Goal: Find specific page/section: Find specific page/section

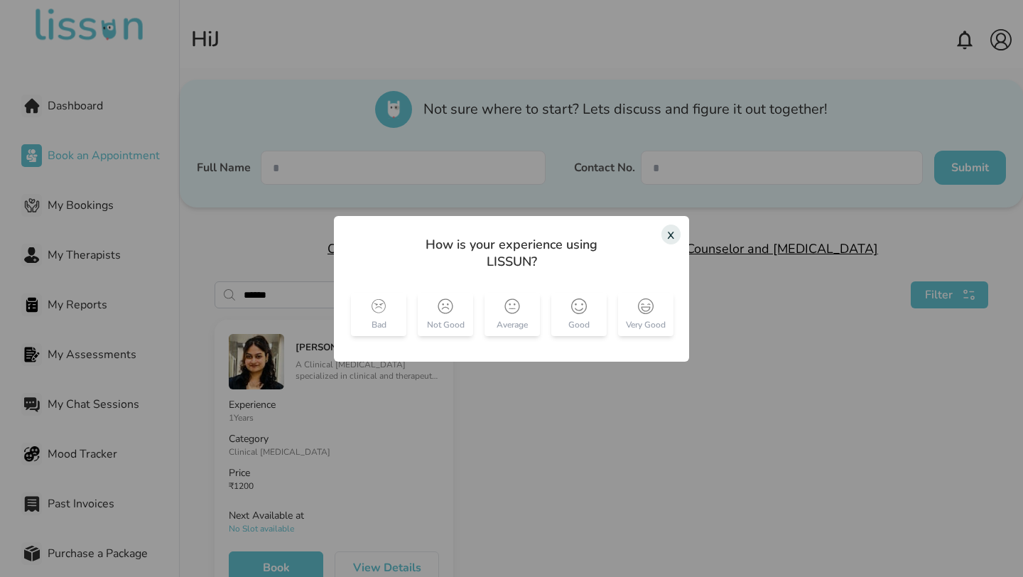
scroll to position [41, 0]
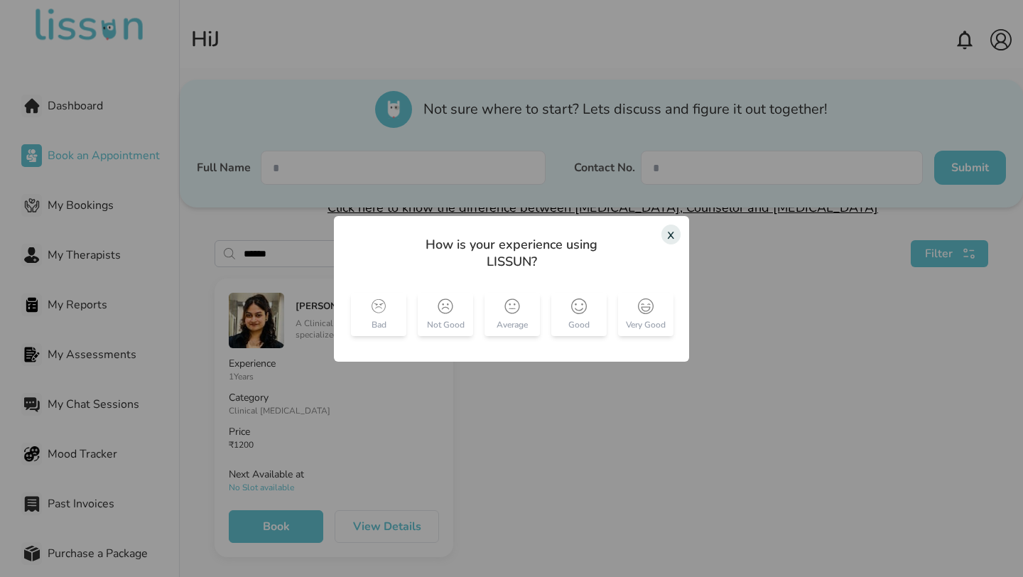
click at [669, 231] on div "x" at bounding box center [670, 234] width 19 height 20
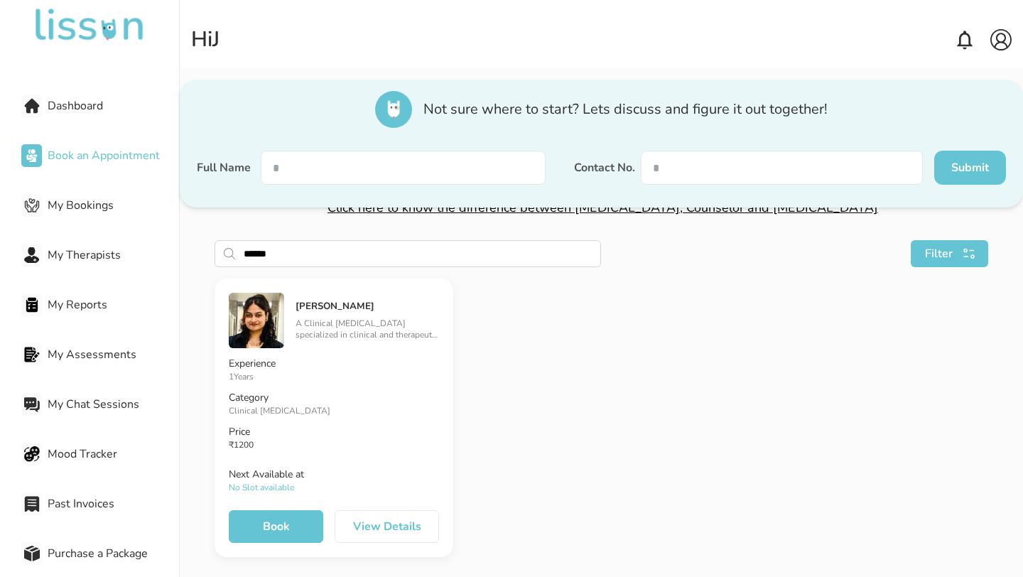
click at [385, 525] on button "View Details" at bounding box center [387, 526] width 104 height 33
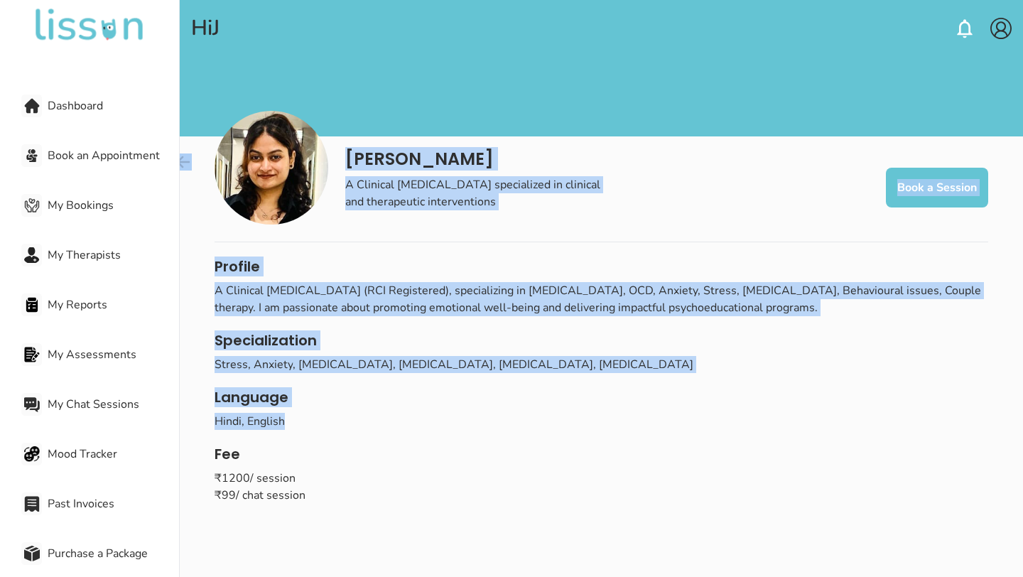
drag, startPoint x: 347, startPoint y: 158, endPoint x: 365, endPoint y: 421, distance: 263.5
click at [365, 421] on div "[PERSON_NAME] A Clinical [MEDICAL_DATA] specialized in clinical and therapeutic…" at bounding box center [601, 300] width 773 height 407
copy div "[PERSON_NAME] A Clinical [MEDICAL_DATA] specialized in clinical and therapeutic…"
click at [308, 177] on img at bounding box center [272, 168] width 114 height 114
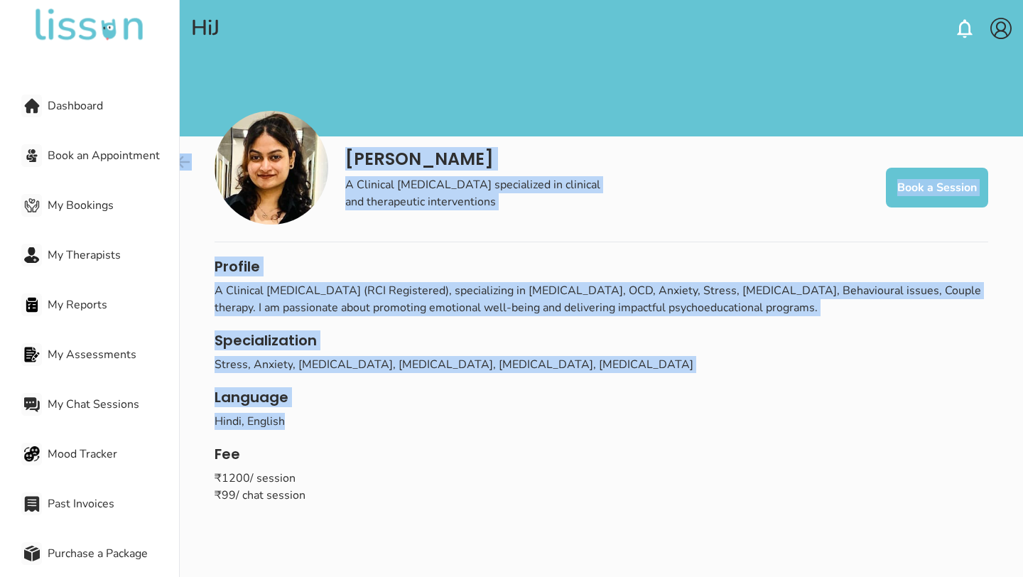
click at [353, 228] on div "[PERSON_NAME] A Clinical [MEDICAL_DATA] specialized in clinical and therapeutic…" at bounding box center [601, 170] width 773 height 146
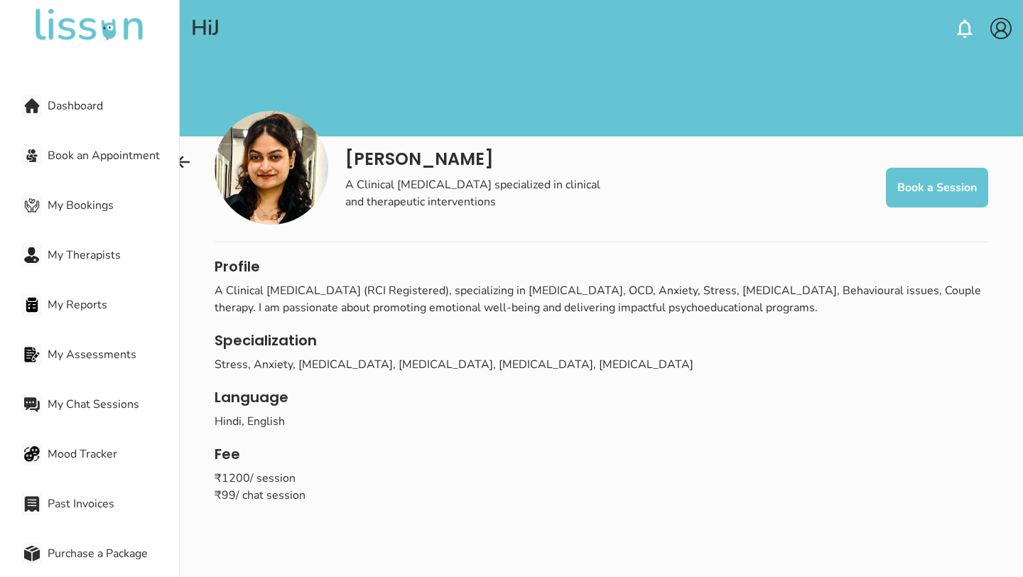
click at [278, 164] on img at bounding box center [272, 168] width 114 height 114
